Goal: Task Accomplishment & Management: Manage account settings

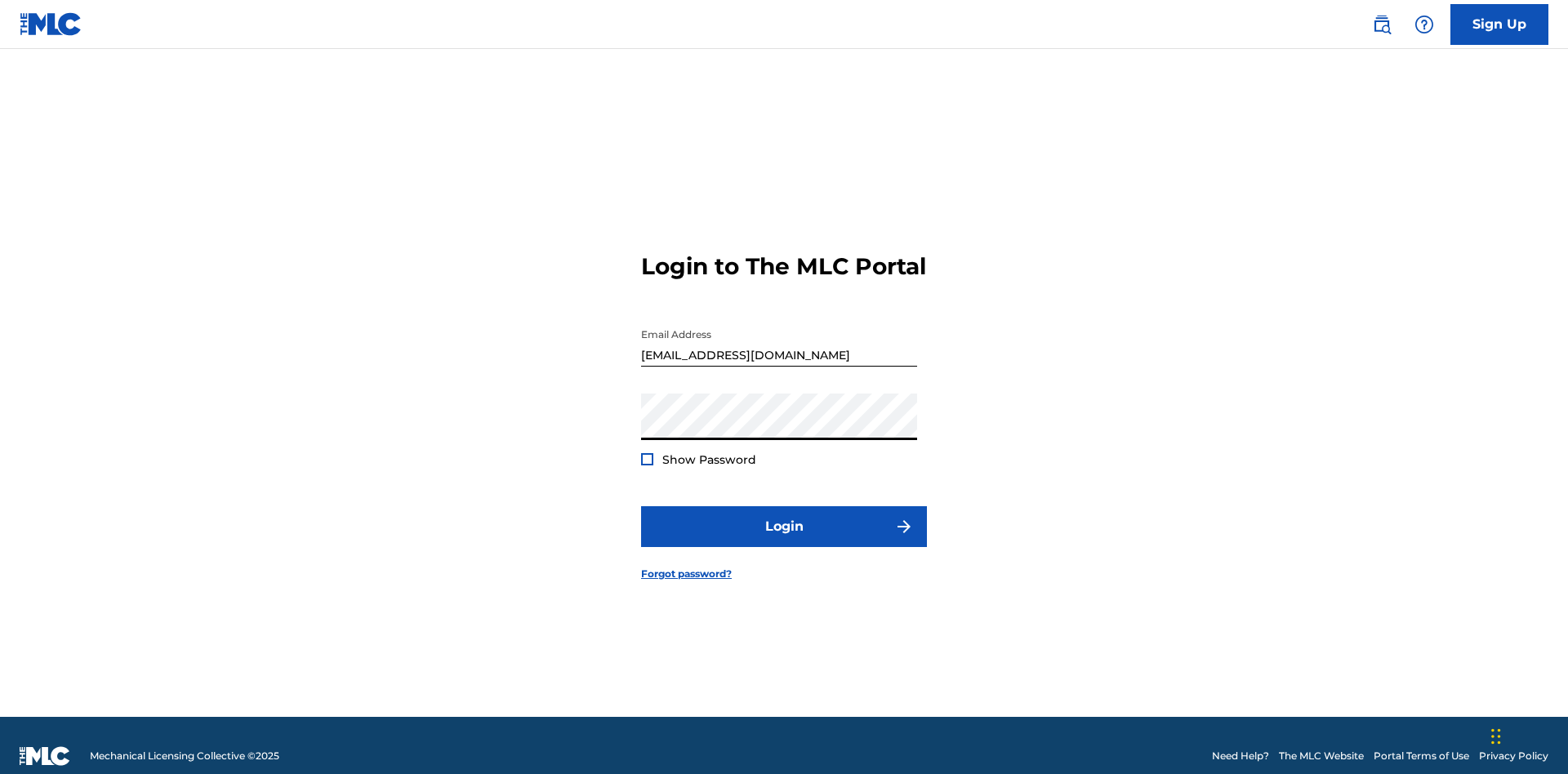
scroll to position [21, 0]
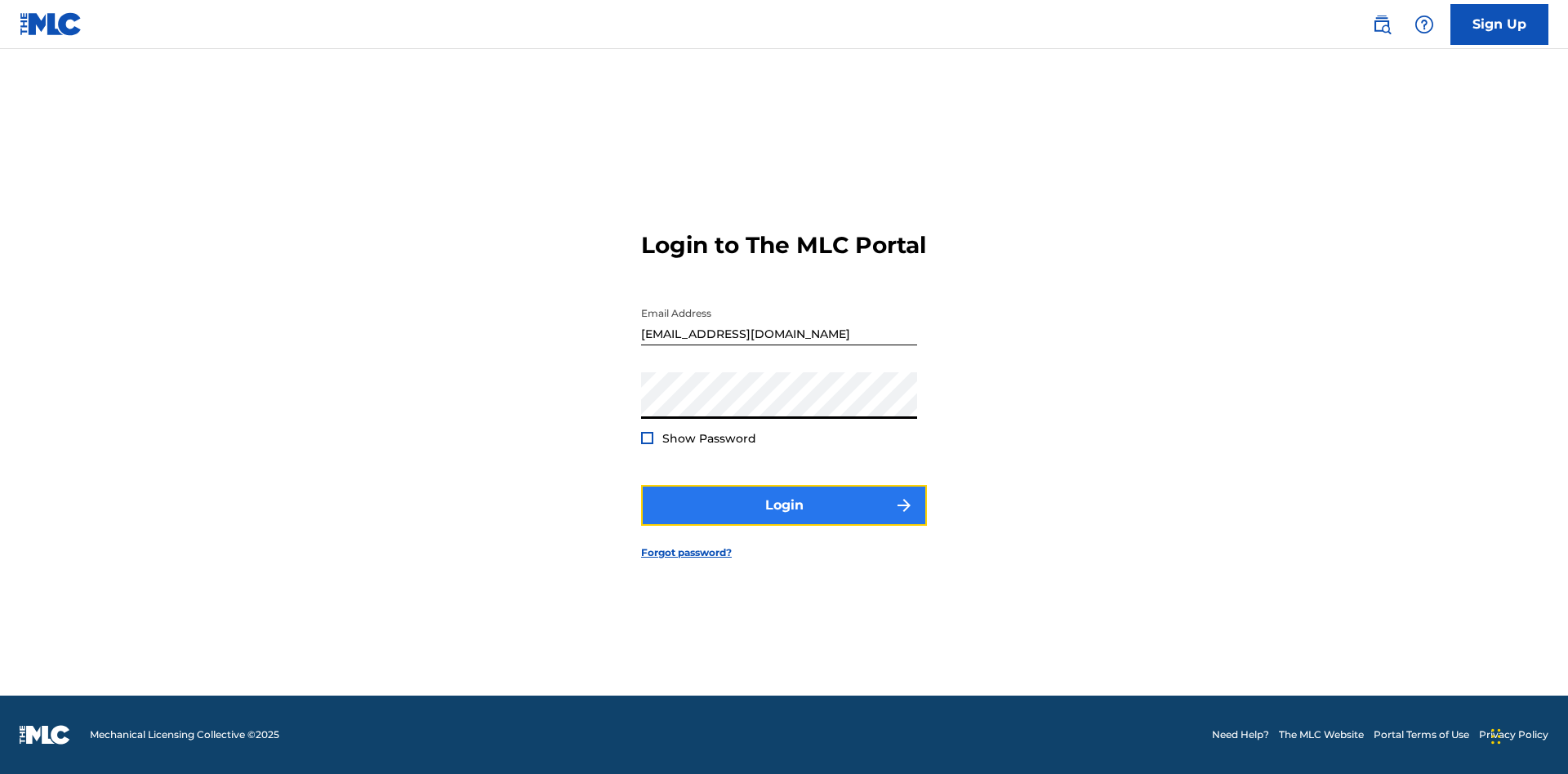
click at [784, 519] on button "Login" at bounding box center [784, 505] width 286 height 41
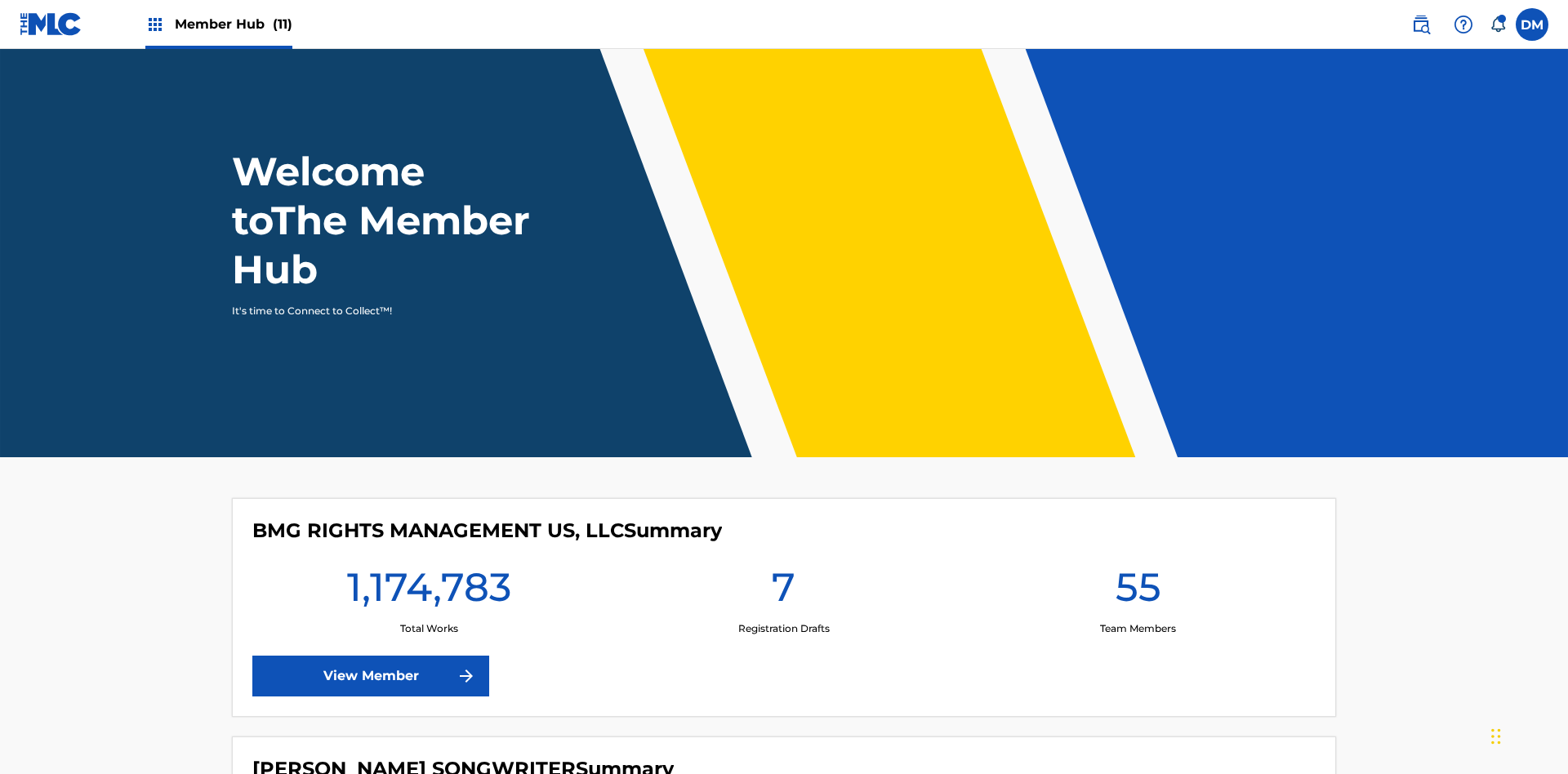
click at [218, 24] on span "Member Hub (11)" at bounding box center [234, 24] width 118 height 19
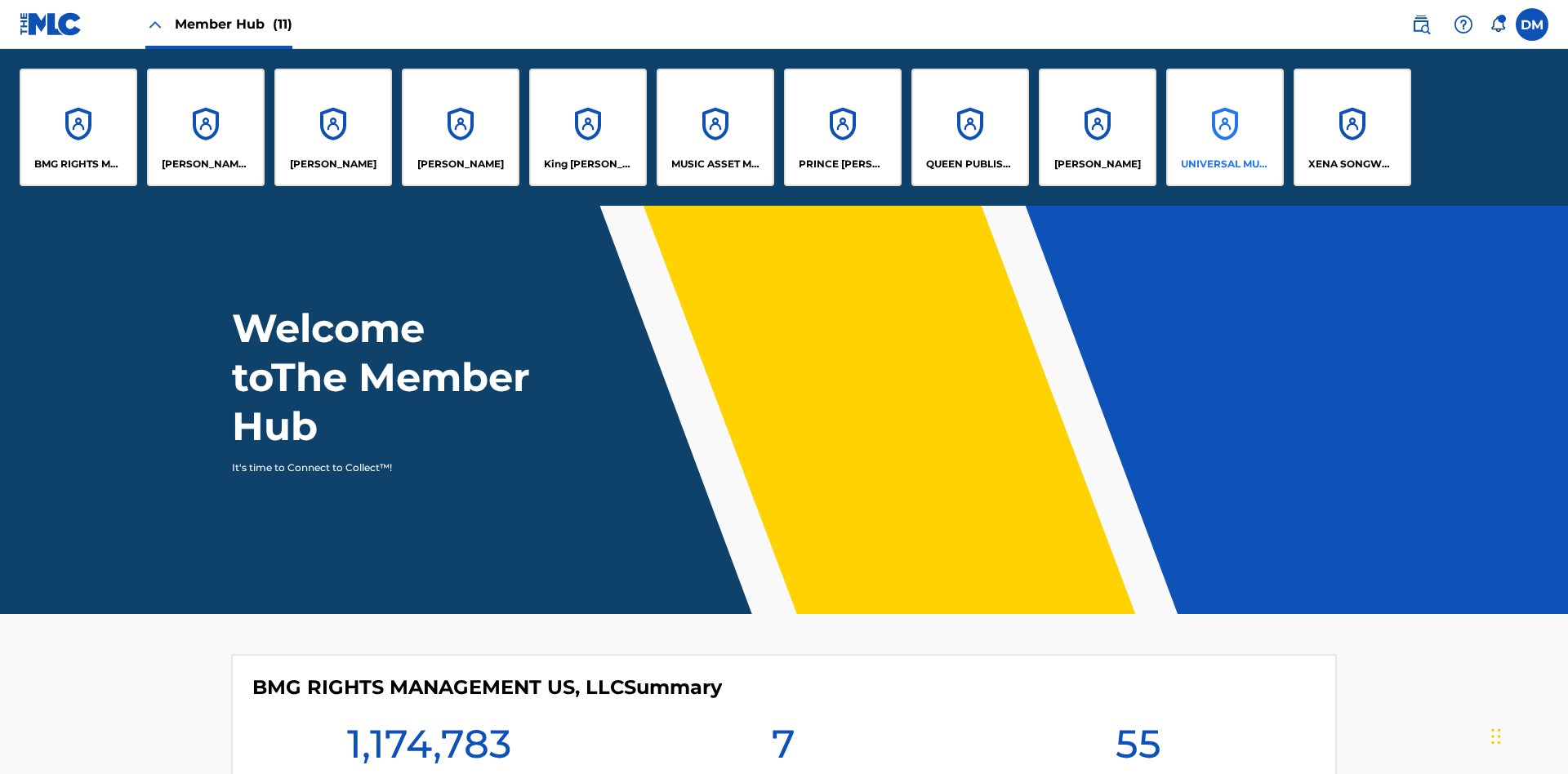
click at [1224, 164] on p "UNIVERSAL MUSIC PUB GROUP" at bounding box center [1224, 164] width 89 height 15
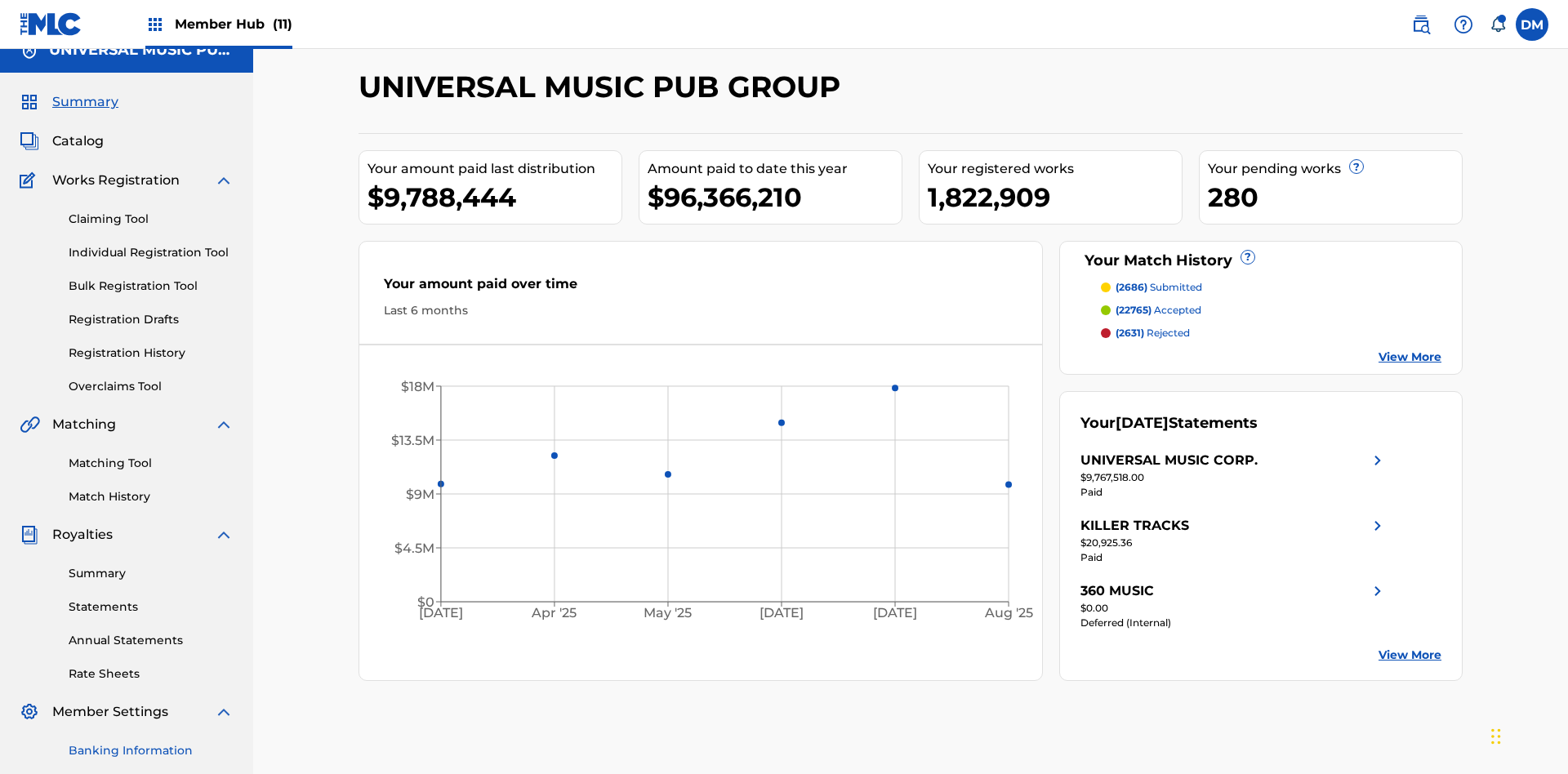
click at [151, 742] on link "Banking Information" at bounding box center [151, 750] width 165 height 17
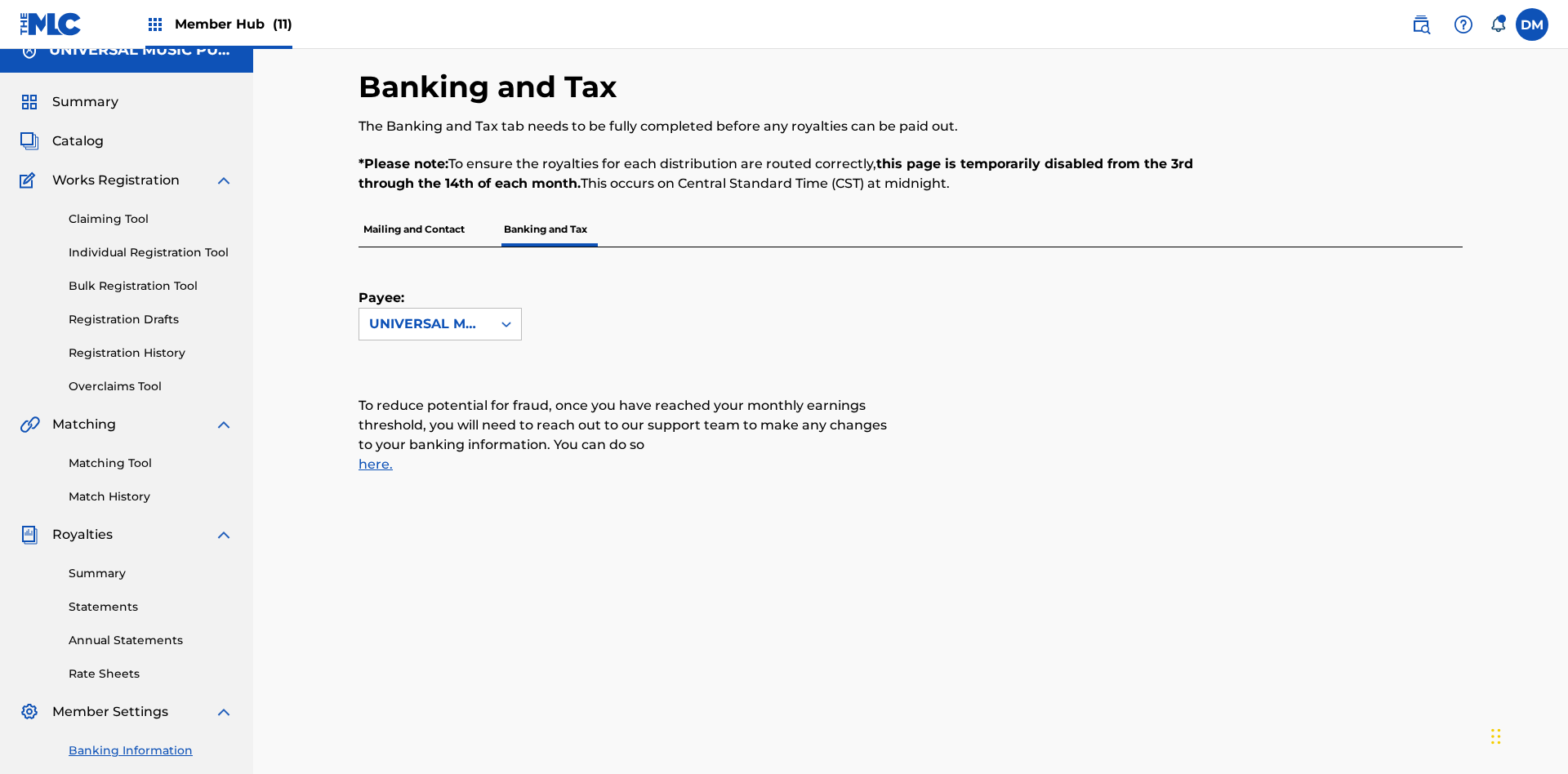
click at [218, 24] on span "Member Hub (11)" at bounding box center [234, 24] width 118 height 19
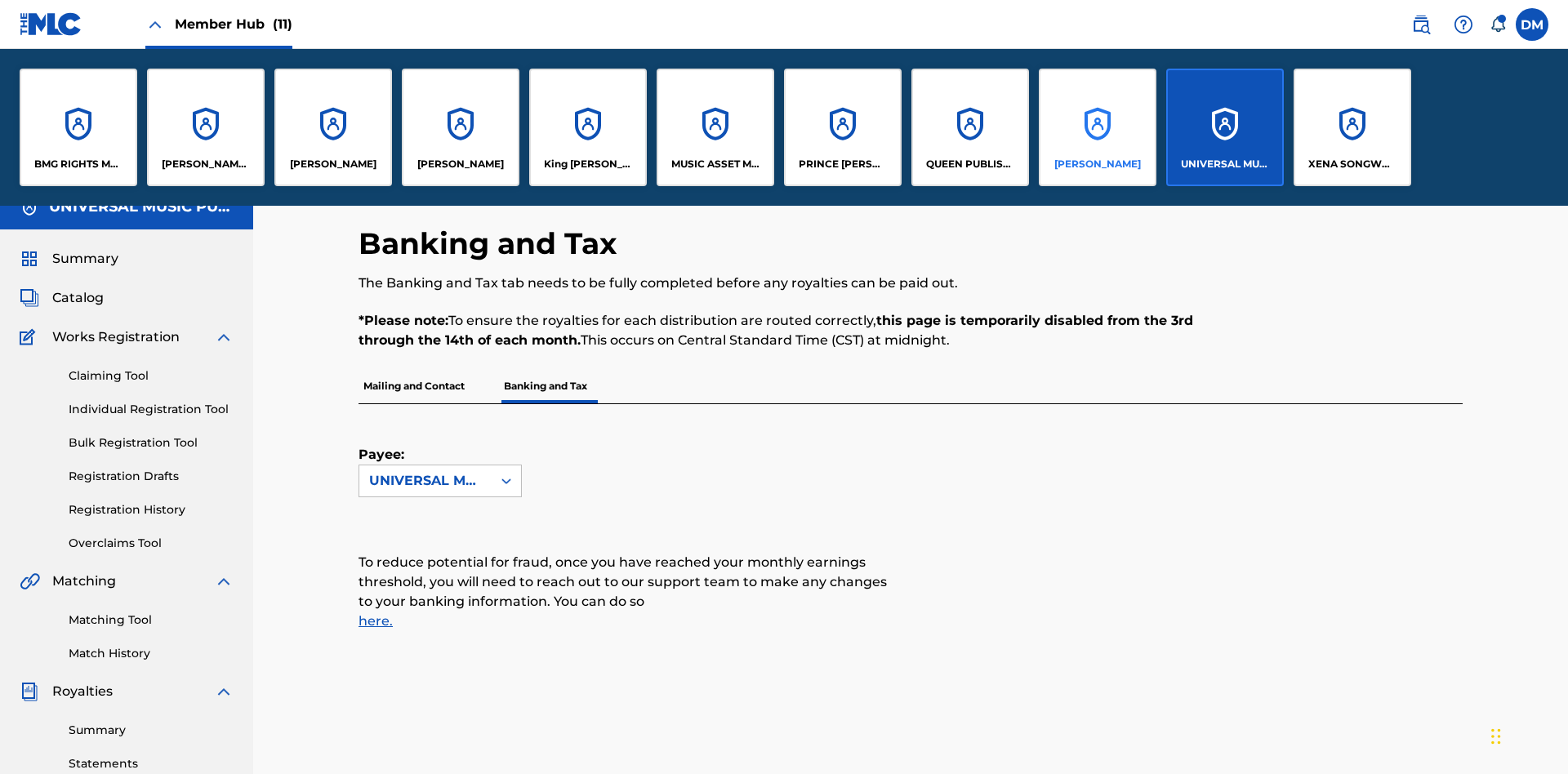
click at [1097, 164] on p "[PERSON_NAME]" at bounding box center [1098, 164] width 87 height 15
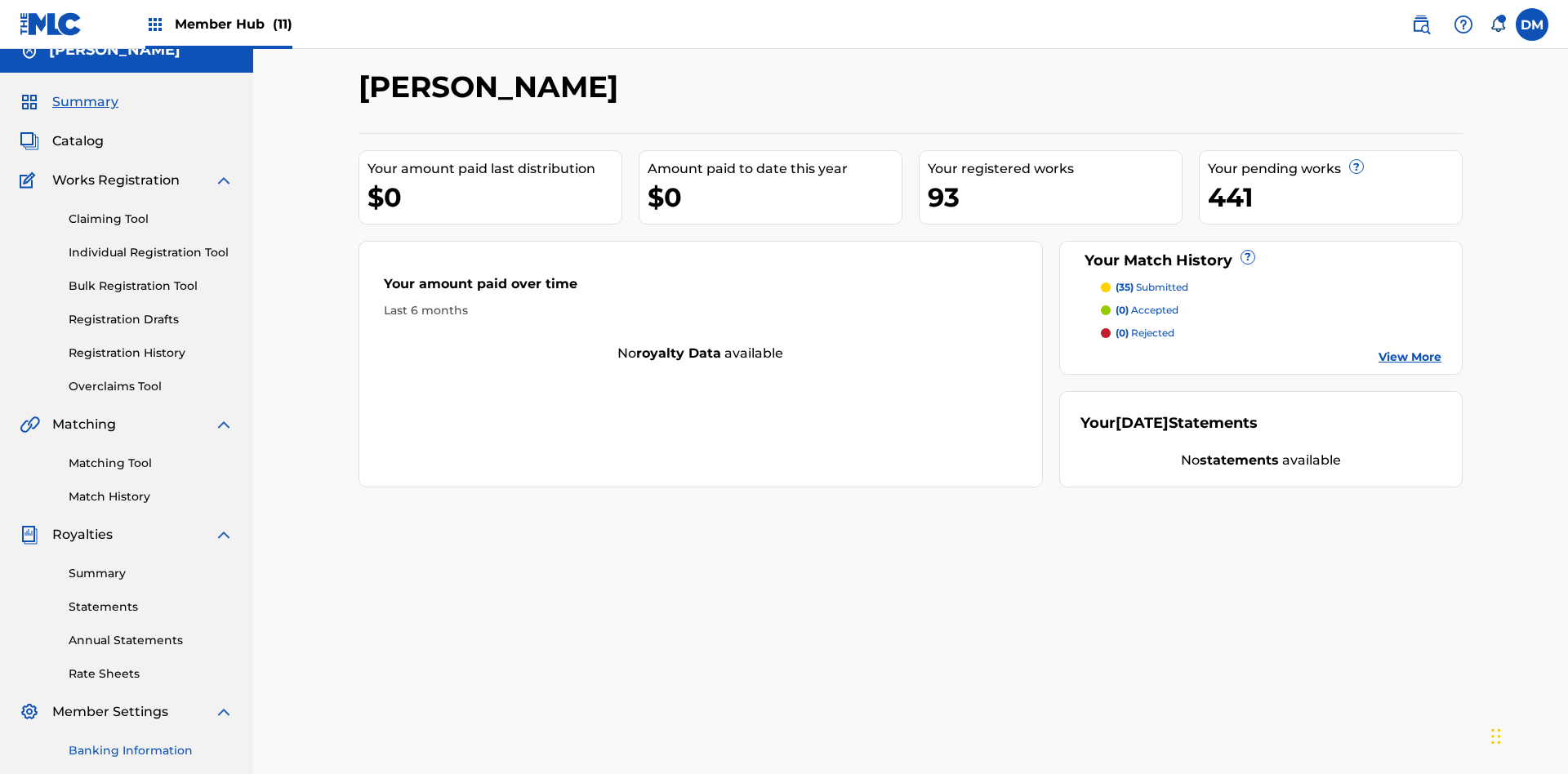
click at [151, 742] on link "Banking Information" at bounding box center [151, 750] width 165 height 17
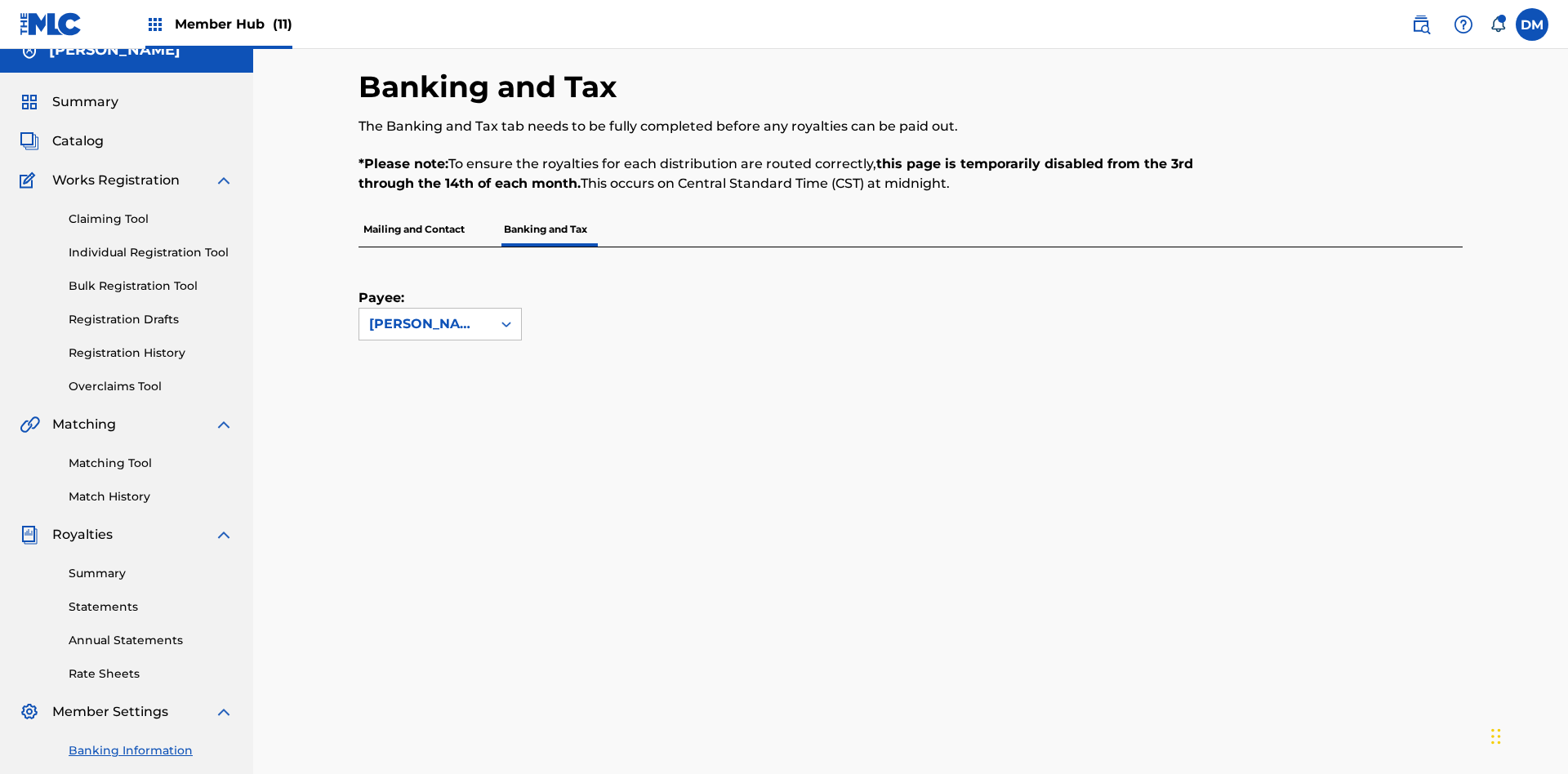
click at [218, 24] on span "Member Hub (11)" at bounding box center [234, 24] width 118 height 19
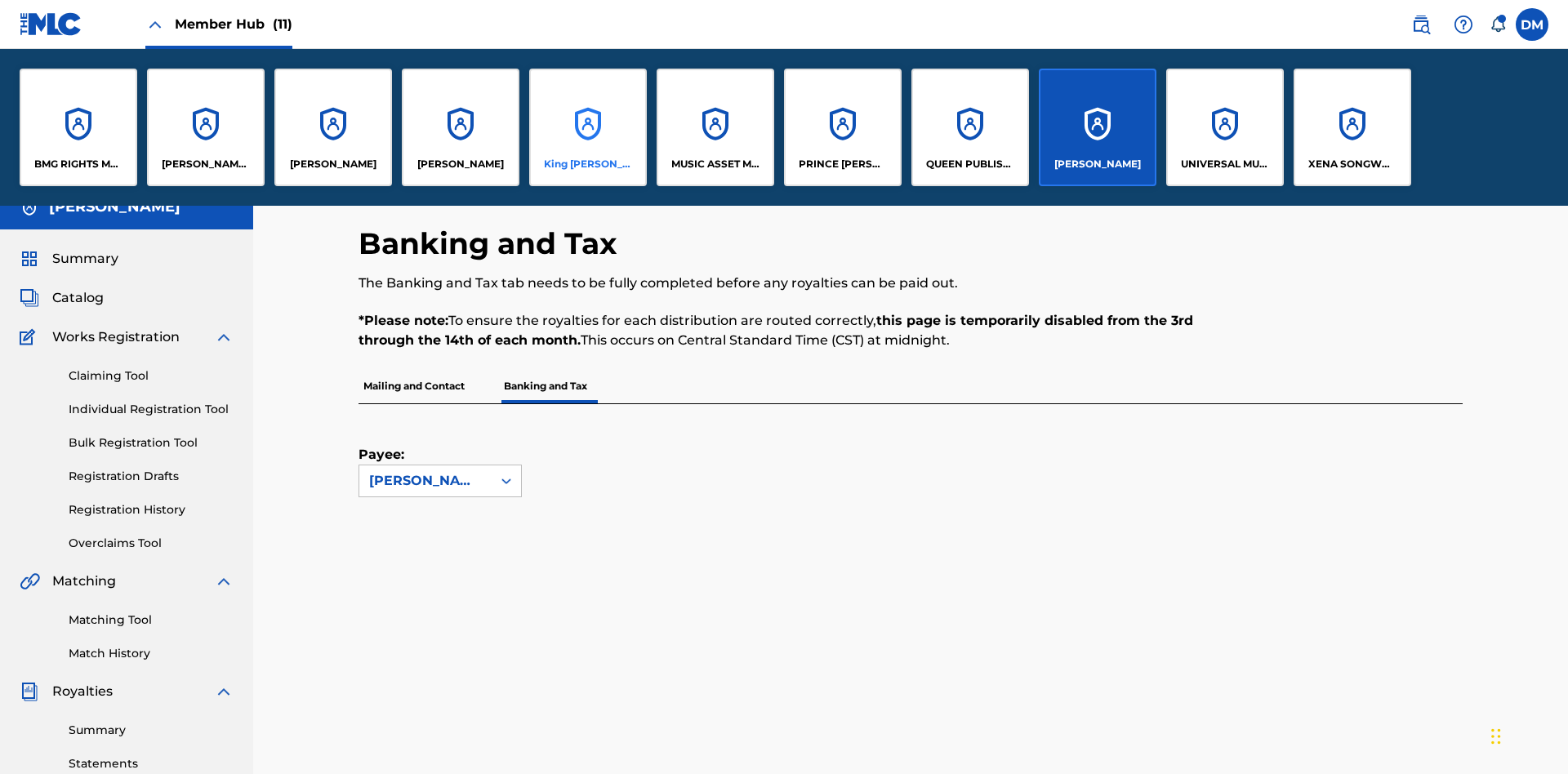
click at [587, 164] on p "King [PERSON_NAME]" at bounding box center [588, 164] width 89 height 15
